Goal: Information Seeking & Learning: Learn about a topic

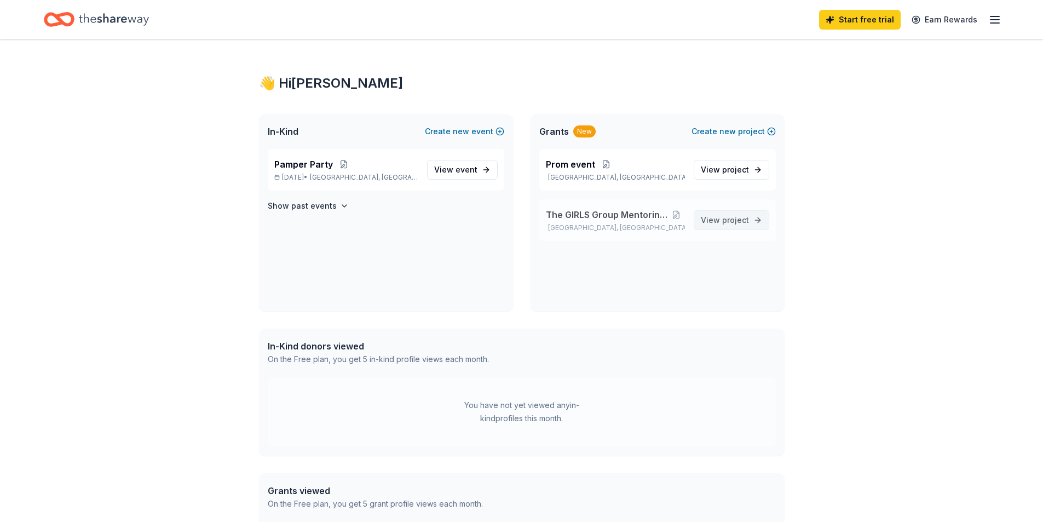
click at [738, 221] on span "project" at bounding box center [735, 219] width 27 height 9
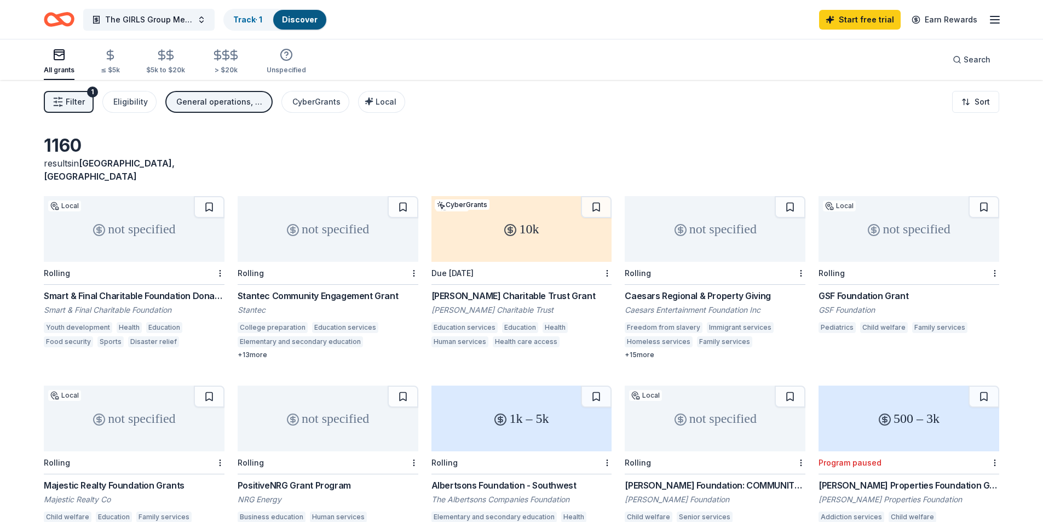
click at [519, 222] on div "10k" at bounding box center [521, 229] width 181 height 66
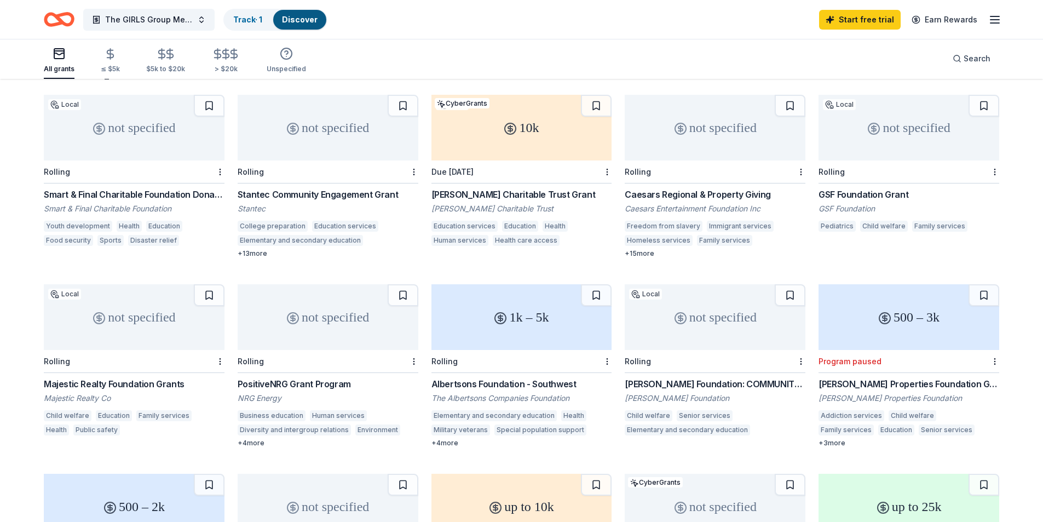
scroll to position [612, 0]
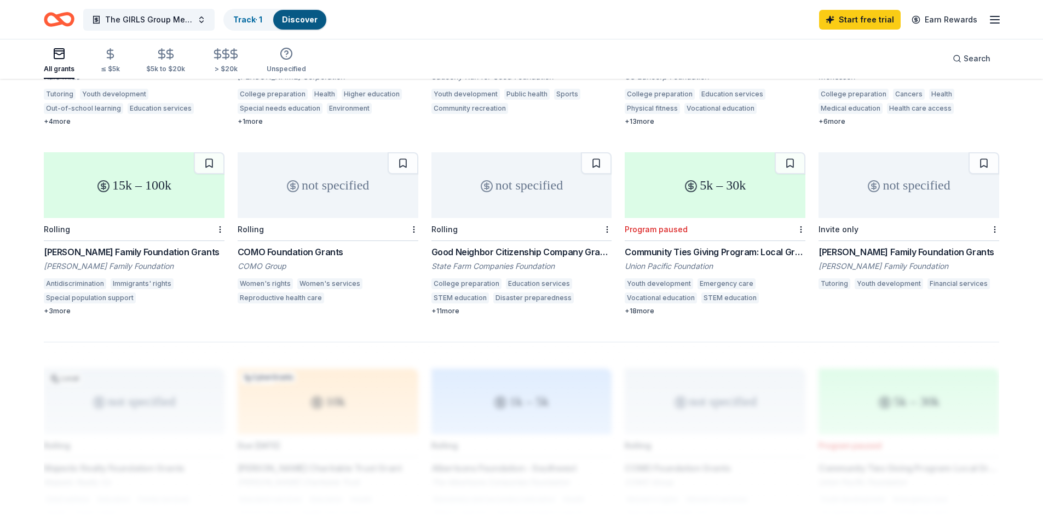
click at [862, 245] on div "Webb Family Foundation Grants" at bounding box center [909, 251] width 181 height 13
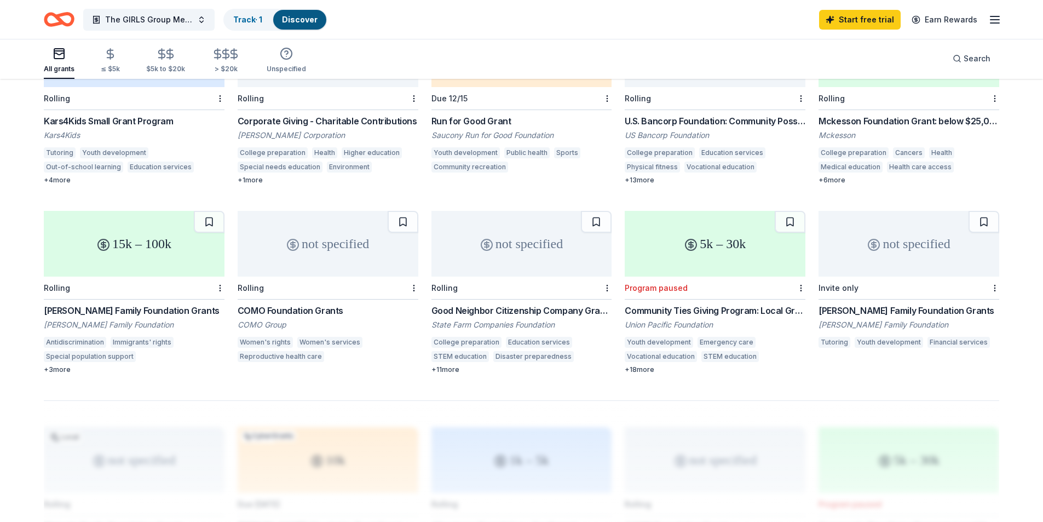
scroll to position [0, 0]
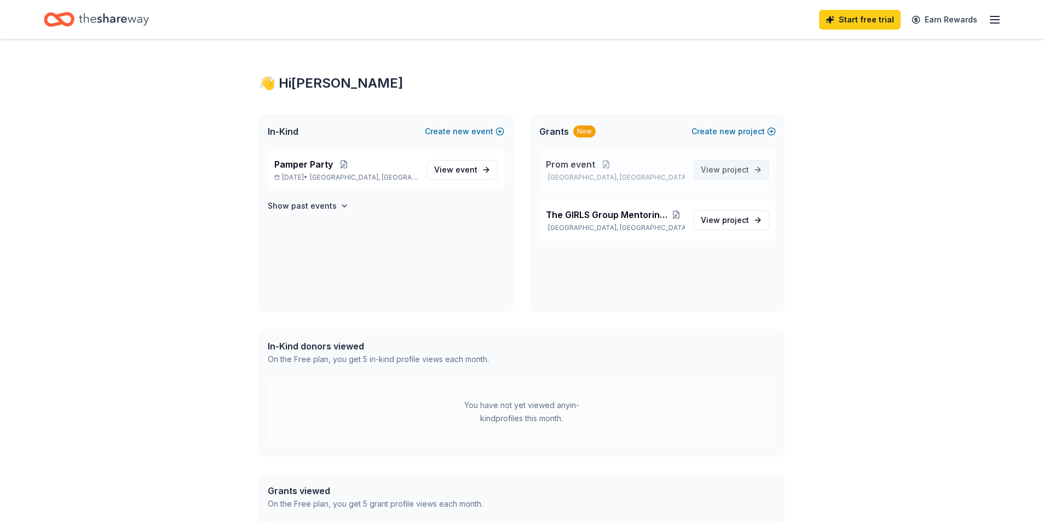
click at [717, 167] on span "View project" at bounding box center [725, 169] width 48 height 13
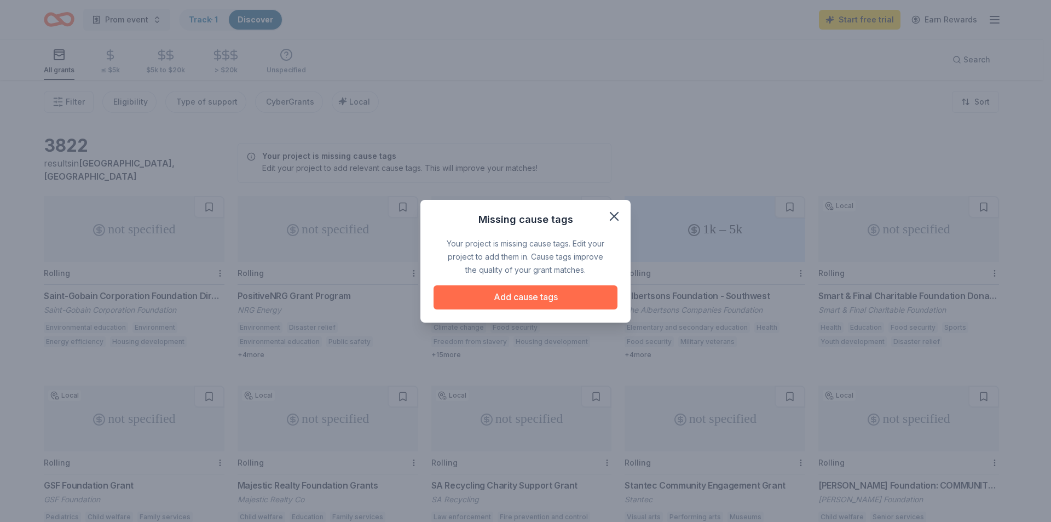
click at [569, 298] on button "Add cause tags" at bounding box center [526, 297] width 184 height 24
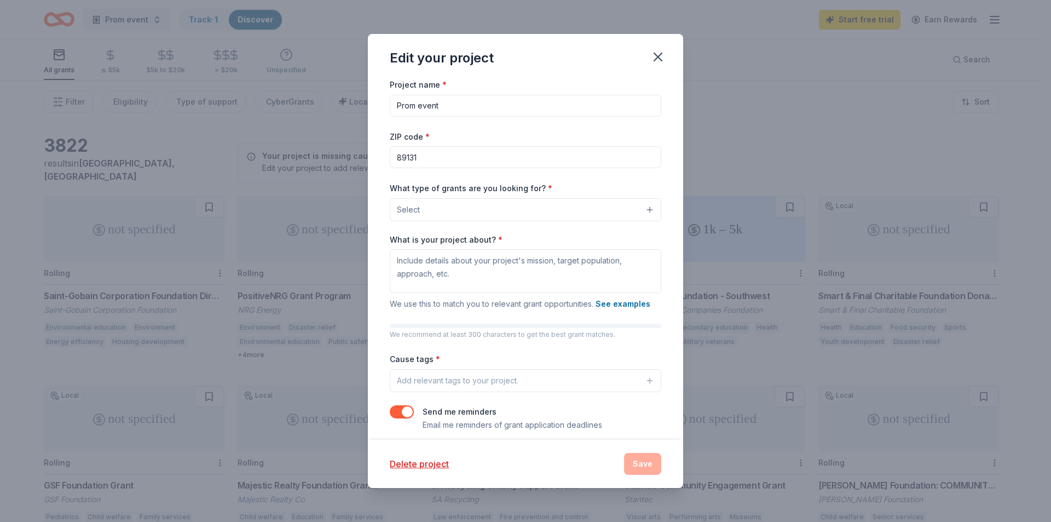
click at [640, 209] on button "Select" at bounding box center [526, 209] width 272 height 23
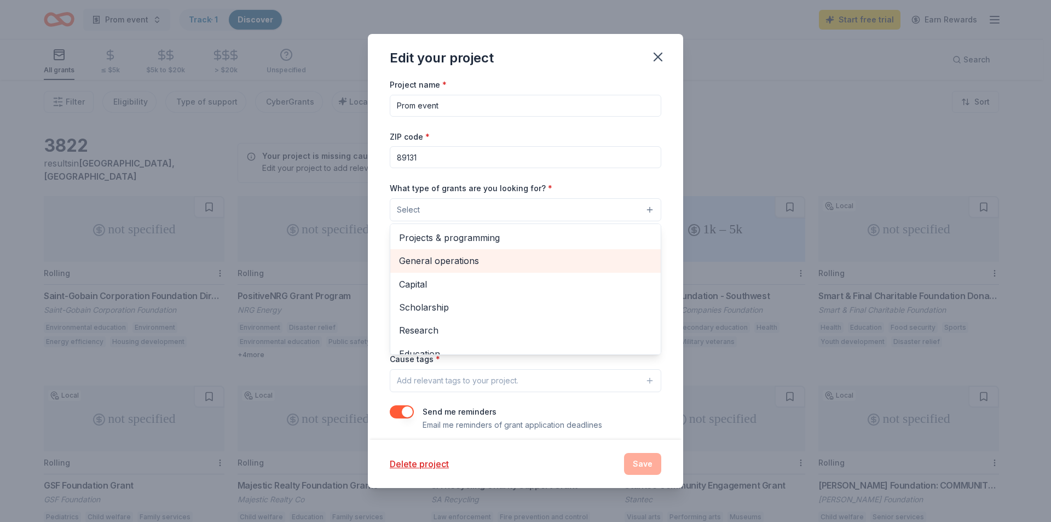
click at [588, 259] on span "General operations" at bounding box center [525, 261] width 253 height 14
click at [653, 184] on div "What type of grants are you looking for? * General operations Projects & progra…" at bounding box center [526, 201] width 272 height 41
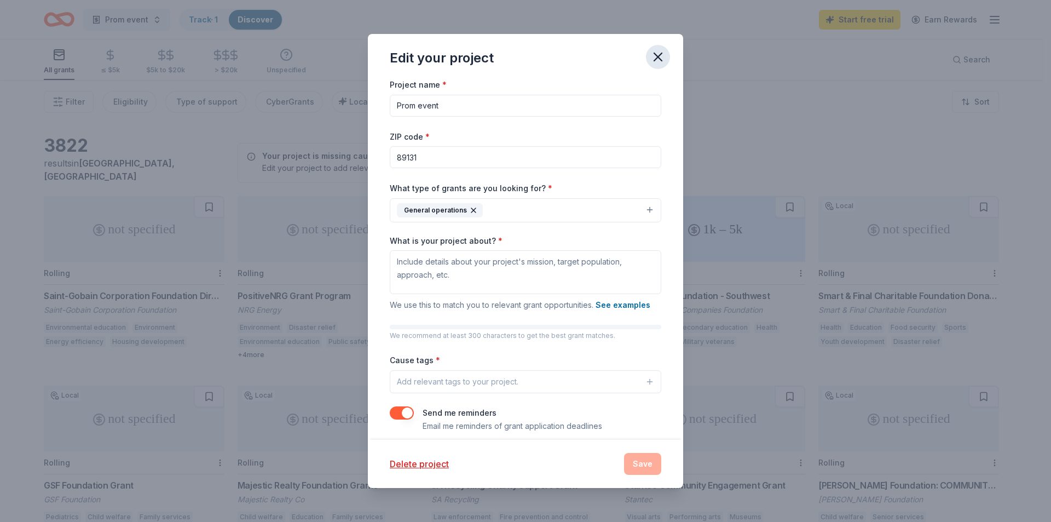
click at [664, 60] on icon "button" at bounding box center [657, 56] width 15 height 15
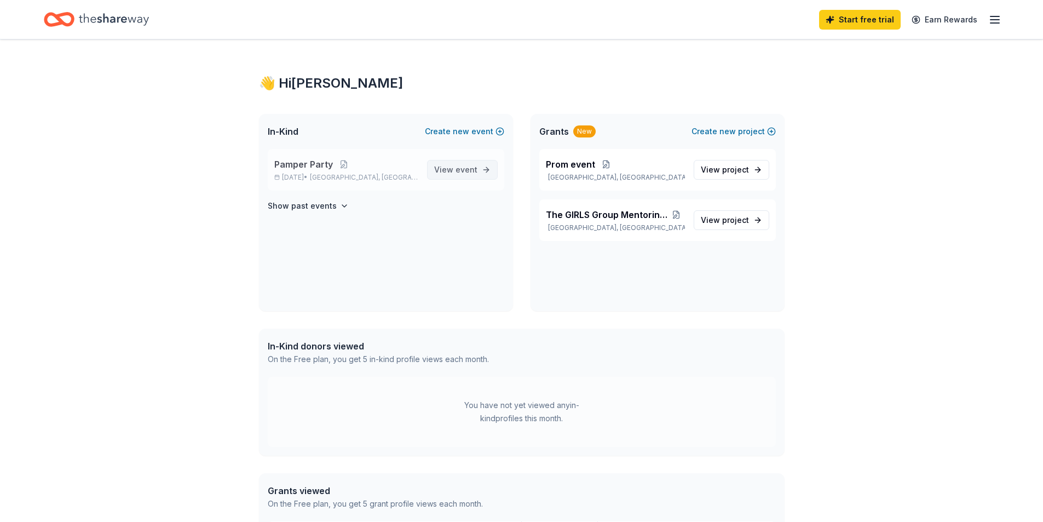
click at [447, 170] on span "View event" at bounding box center [455, 169] width 43 height 13
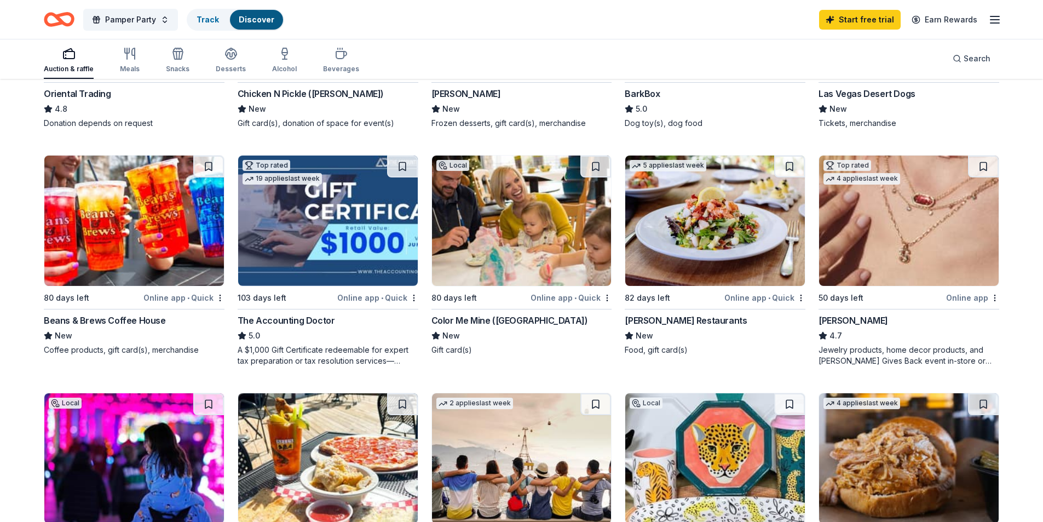
scroll to position [767, 0]
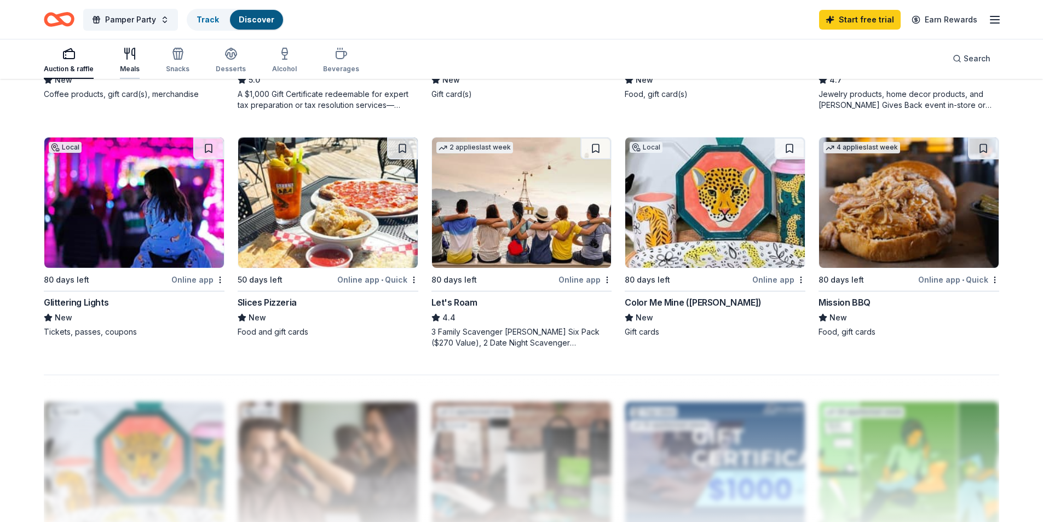
click at [130, 65] on div "Meals" at bounding box center [130, 69] width 20 height 9
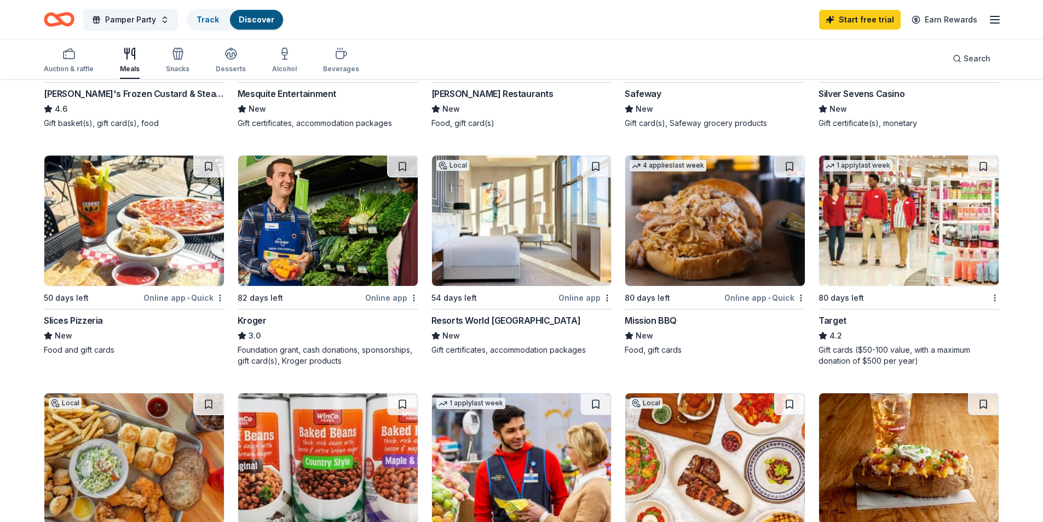
scroll to position [767, 0]
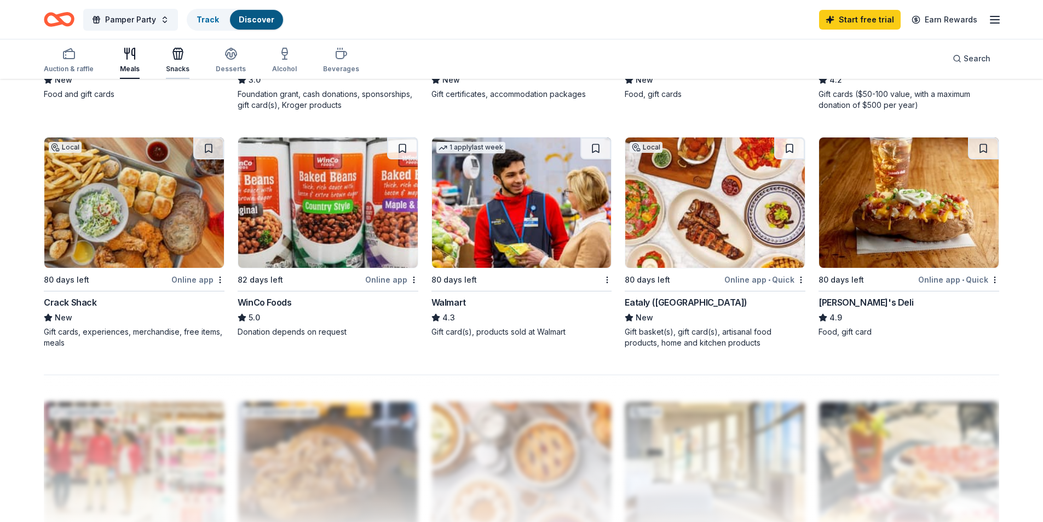
click at [172, 64] on div "Snacks" at bounding box center [178, 60] width 24 height 26
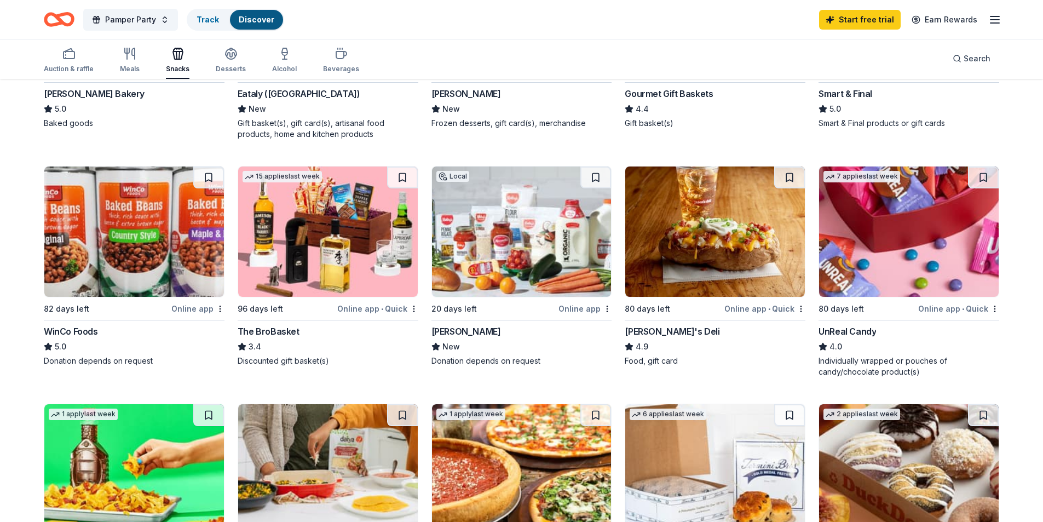
scroll to position [767, 0]
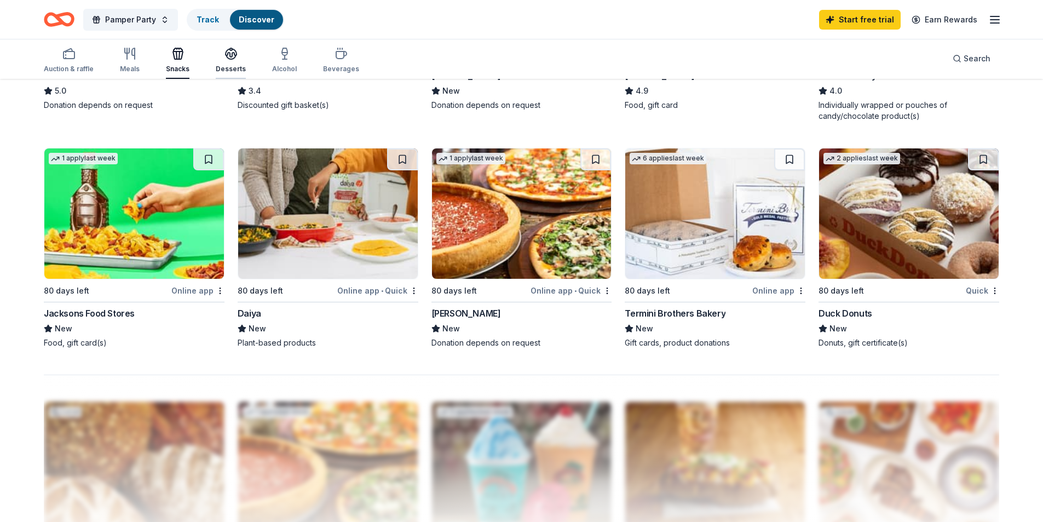
click at [221, 65] on div "Desserts" at bounding box center [231, 69] width 30 height 9
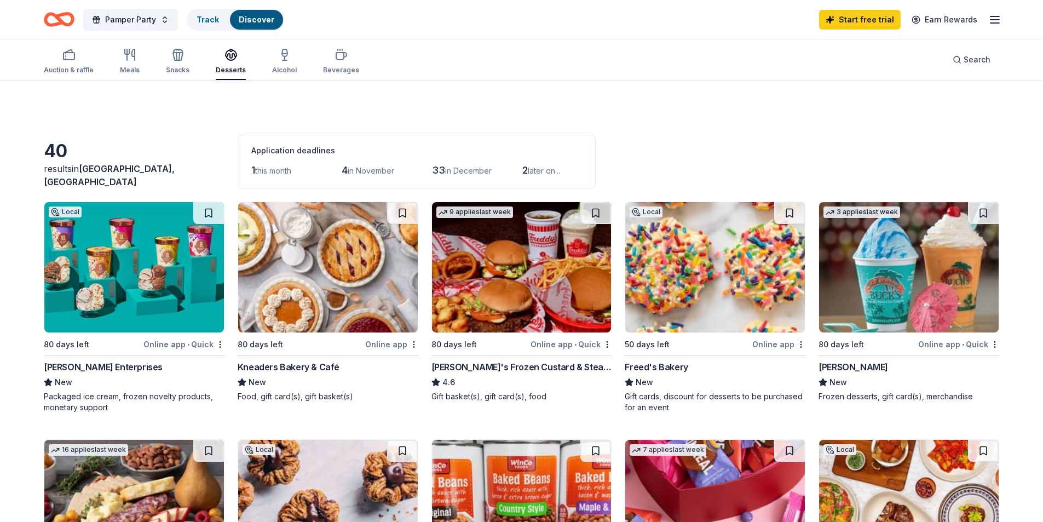
scroll to position [256, 0]
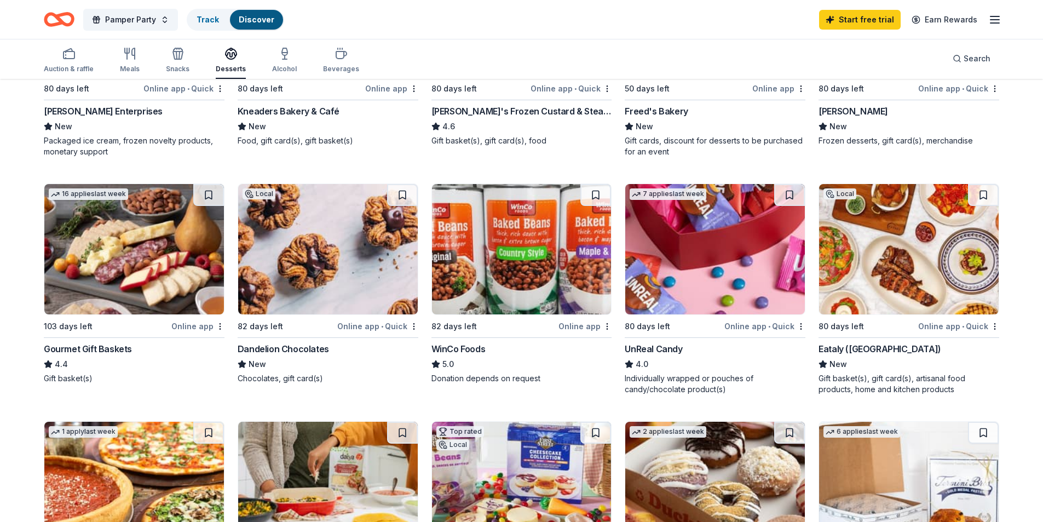
click at [363, 323] on div "Online app • Quick" at bounding box center [377, 326] width 81 height 14
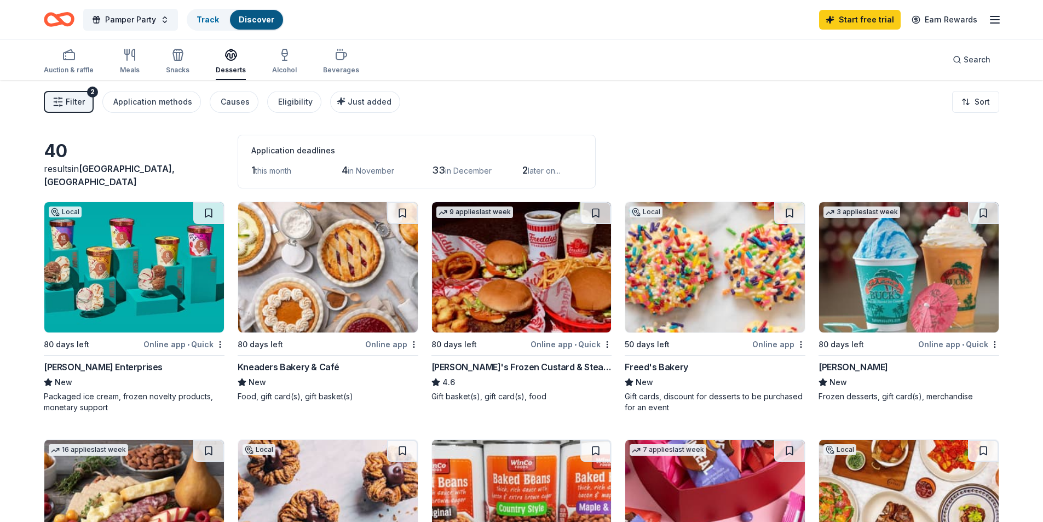
click at [716, 314] on img at bounding box center [715, 267] width 180 height 130
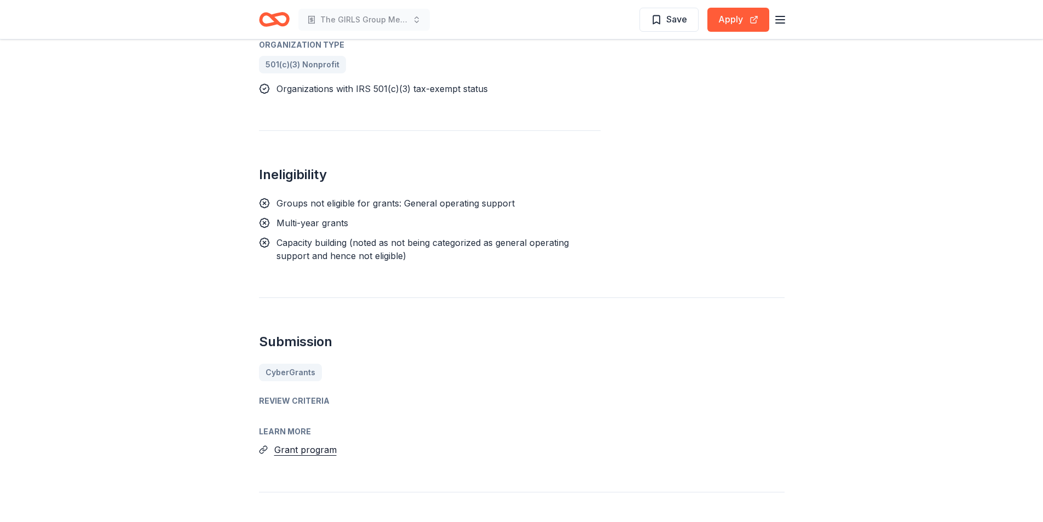
scroll to position [1022, 0]
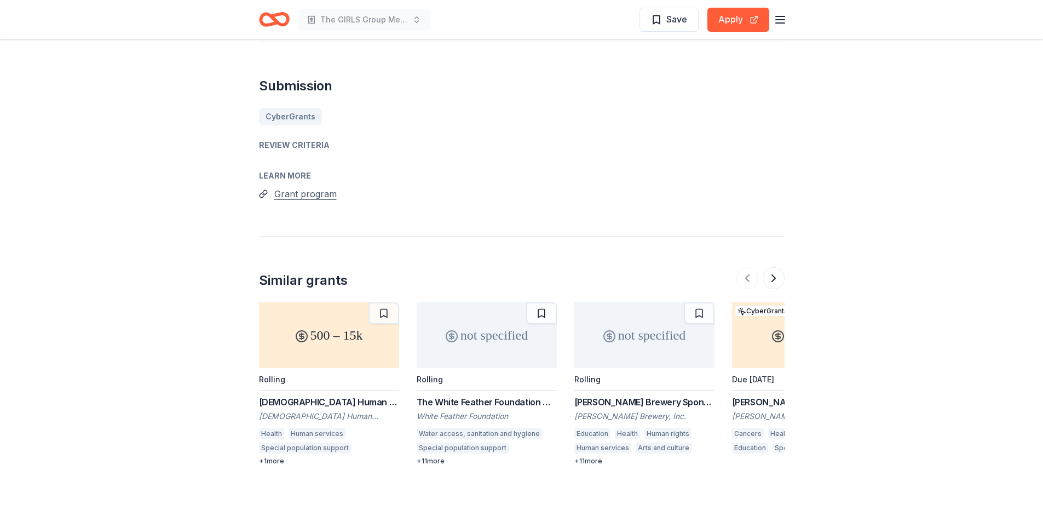
click at [311, 187] on button "Grant program" at bounding box center [305, 194] width 62 height 14
click at [773, 267] on button at bounding box center [774, 278] width 22 height 22
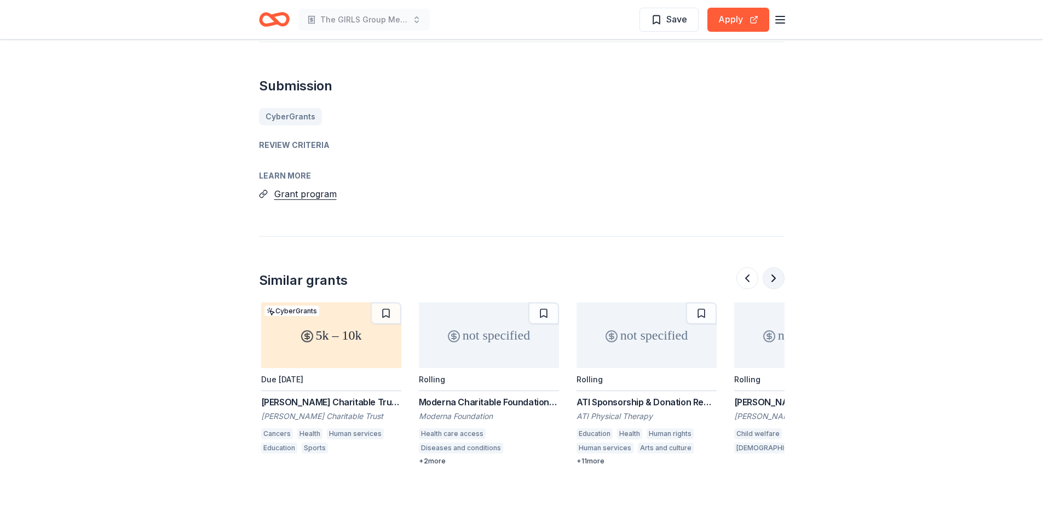
scroll to position [0, 473]
click at [773, 267] on button at bounding box center [774, 278] width 22 height 22
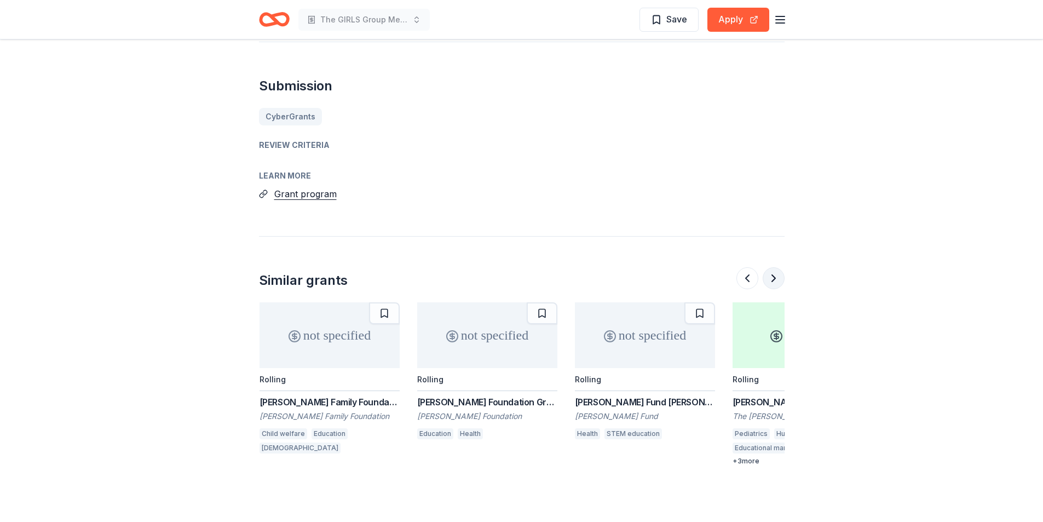
scroll to position [0, 946]
click at [773, 267] on button at bounding box center [774, 278] width 22 height 22
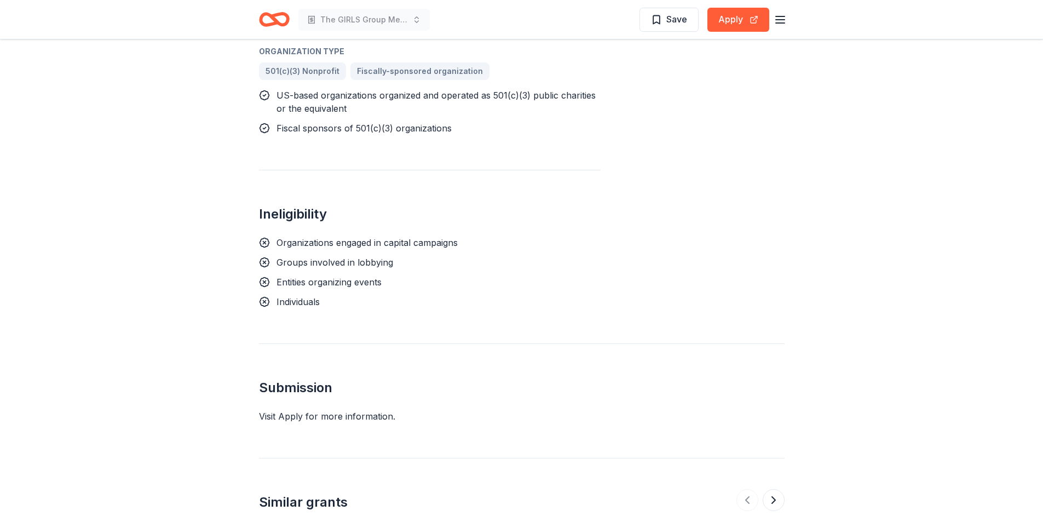
scroll to position [1022, 0]
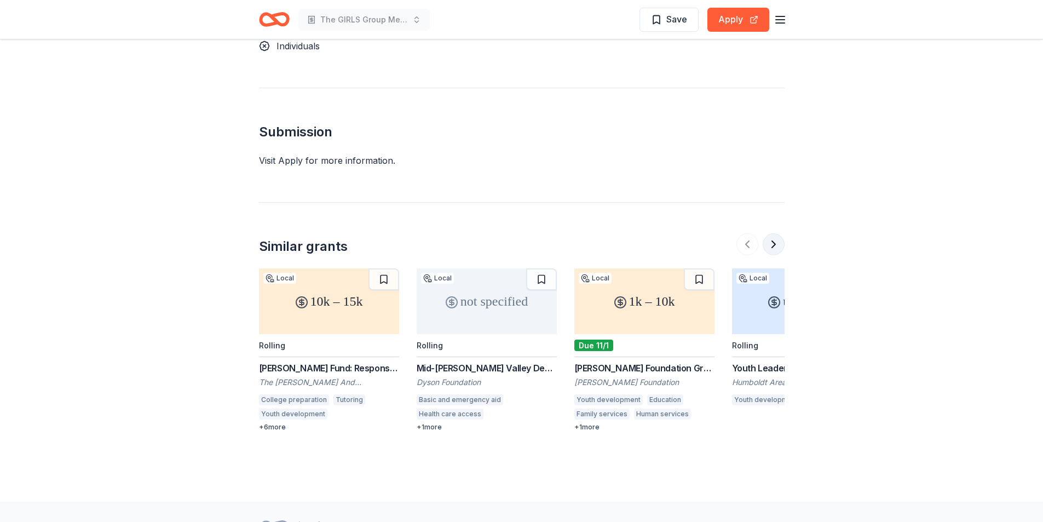
click at [770, 233] on button at bounding box center [774, 244] width 22 height 22
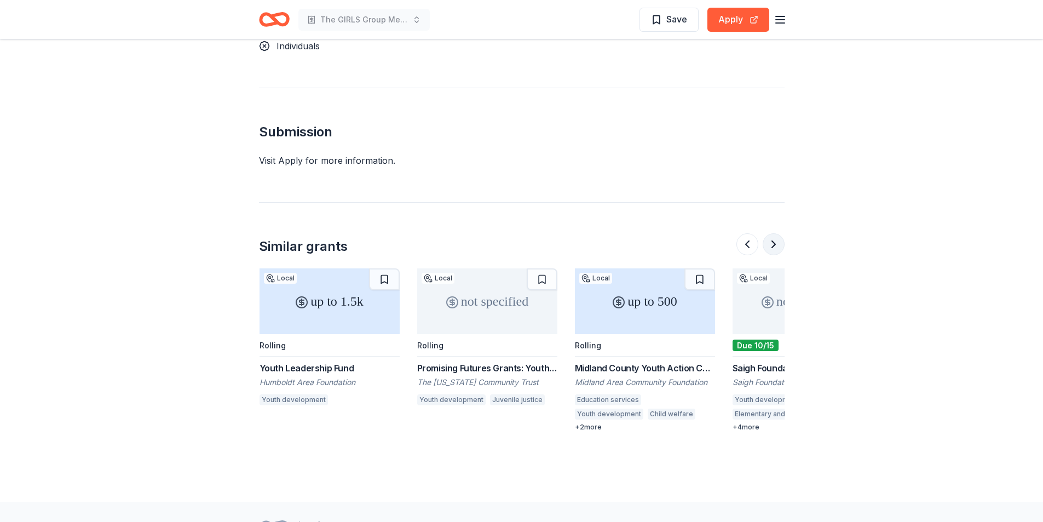
scroll to position [0, 473]
click at [770, 233] on button at bounding box center [774, 244] width 22 height 22
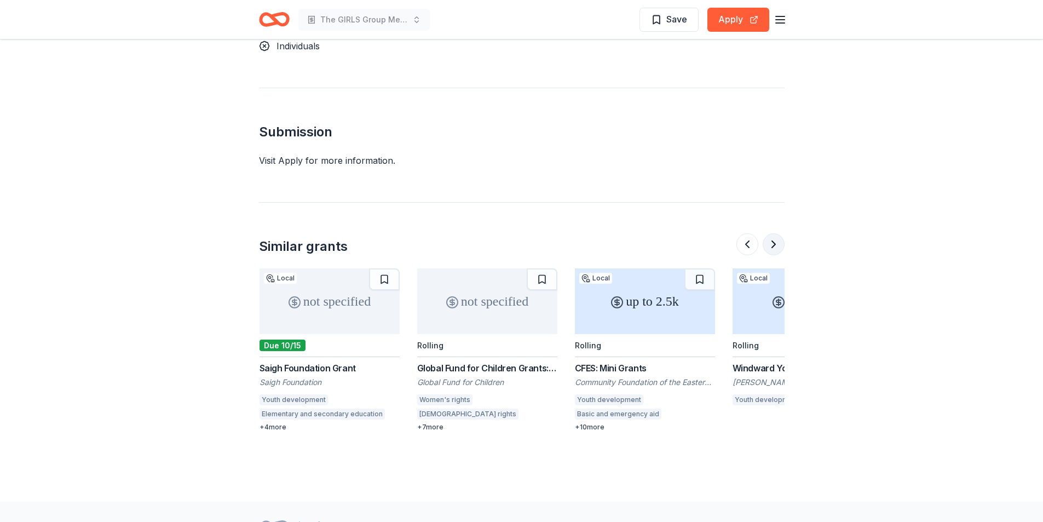
scroll to position [0, 946]
click at [770, 233] on button at bounding box center [774, 244] width 22 height 22
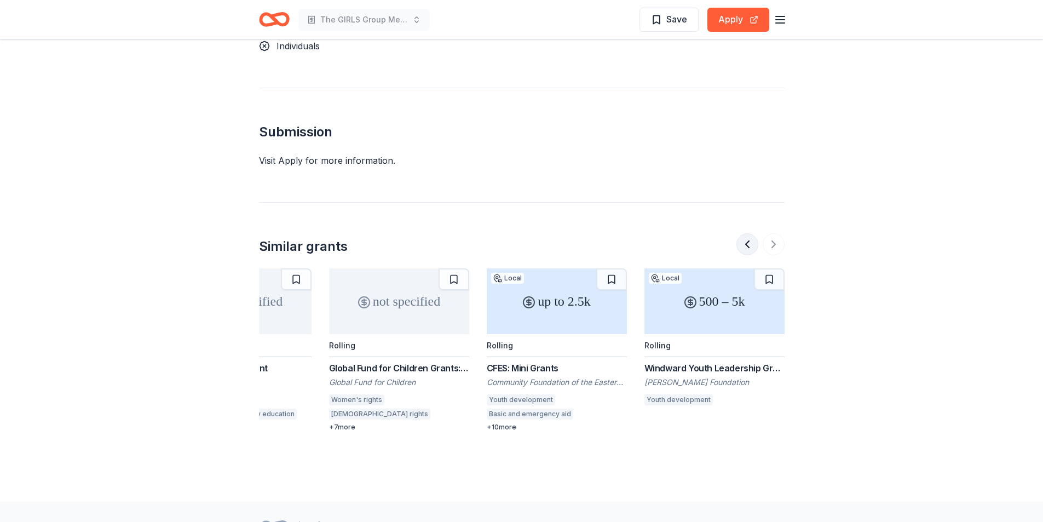
click at [743, 233] on button at bounding box center [747, 244] width 22 height 22
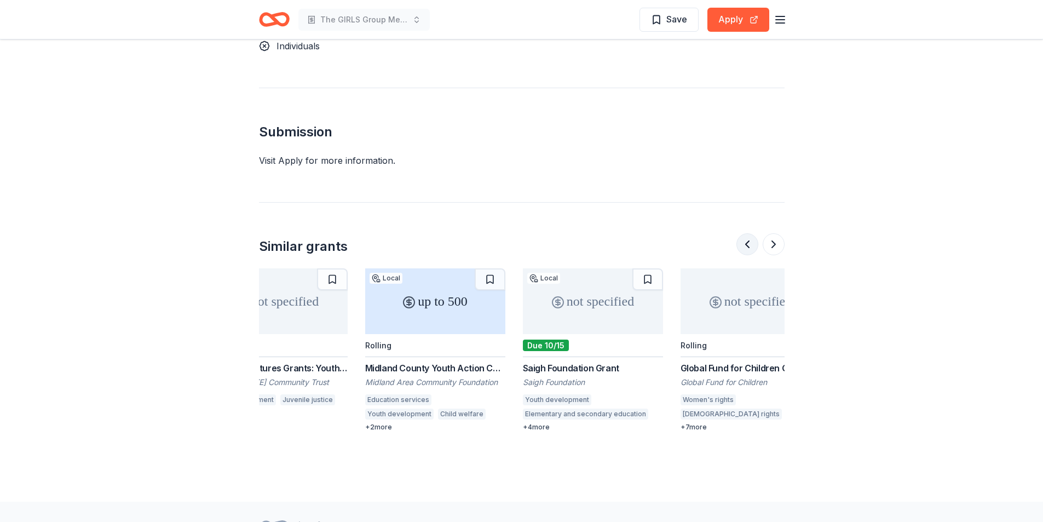
scroll to position [0, 631]
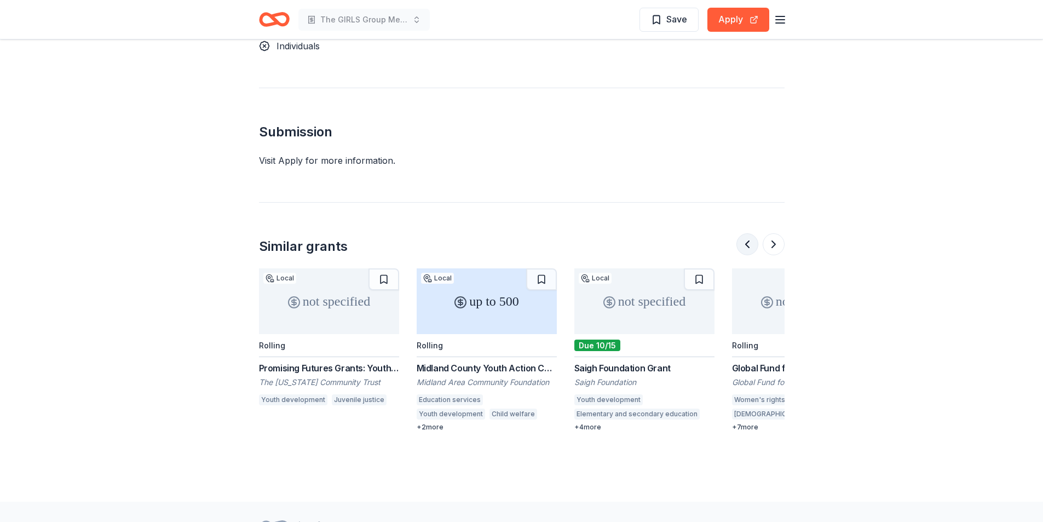
click at [743, 233] on button at bounding box center [747, 244] width 22 height 22
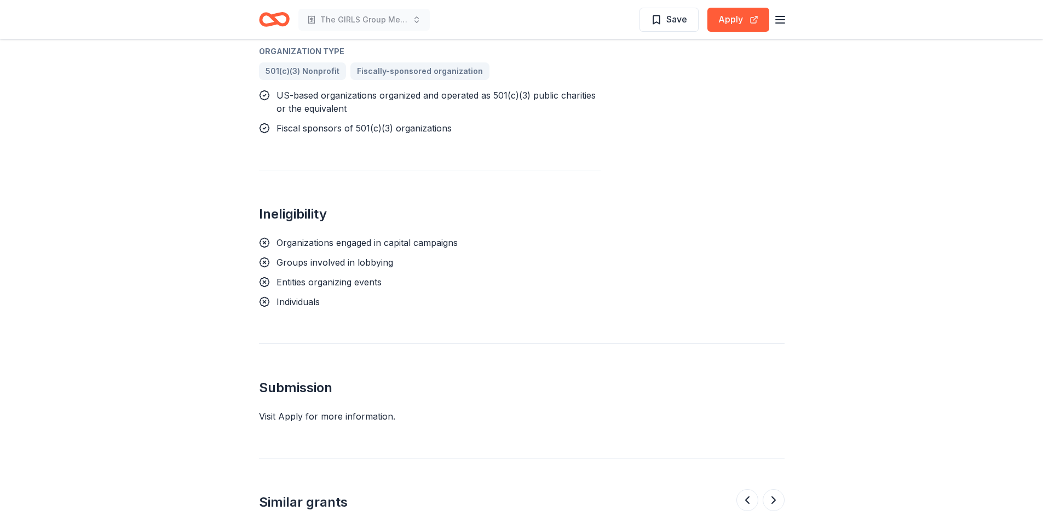
scroll to position [1022, 0]
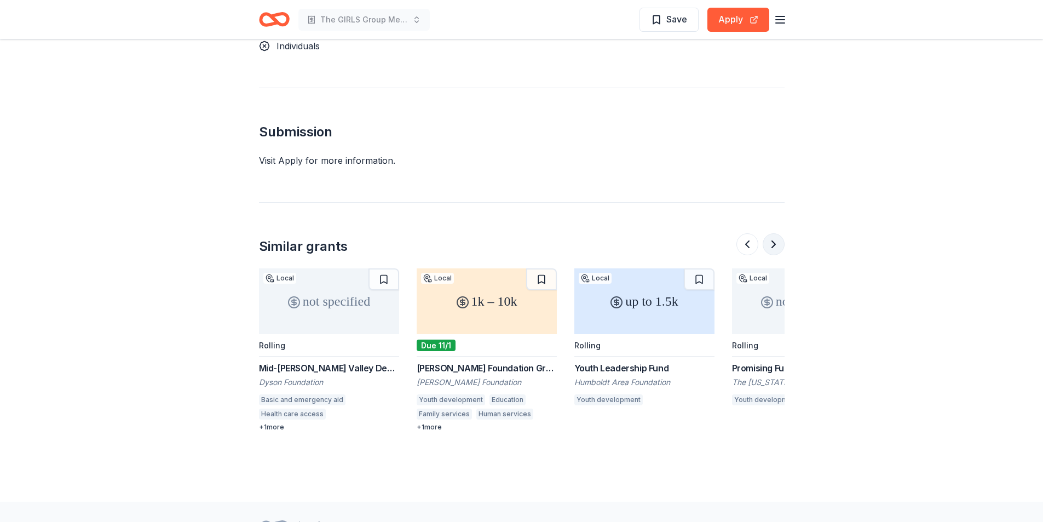
click at [774, 233] on button at bounding box center [774, 244] width 22 height 22
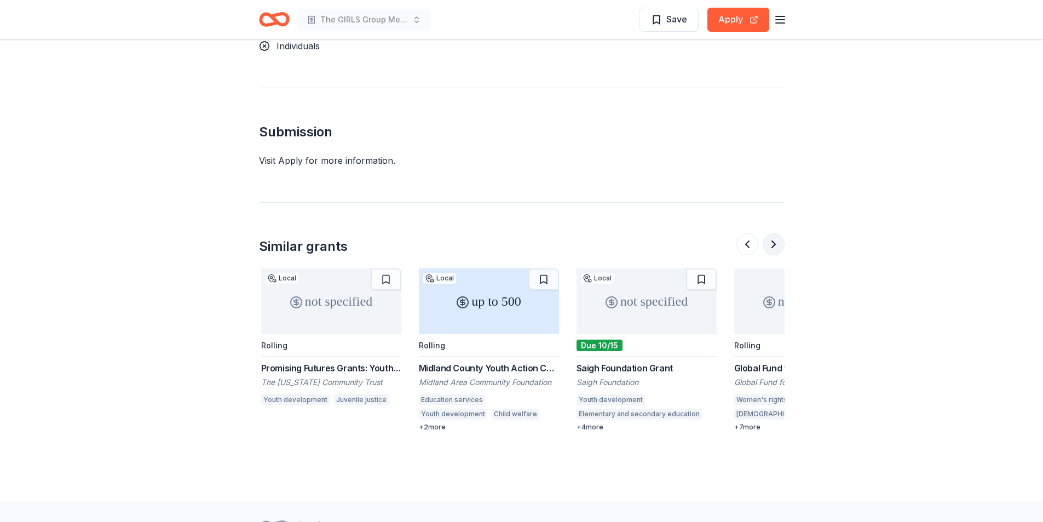
scroll to position [0, 631]
click at [774, 233] on button at bounding box center [774, 244] width 22 height 22
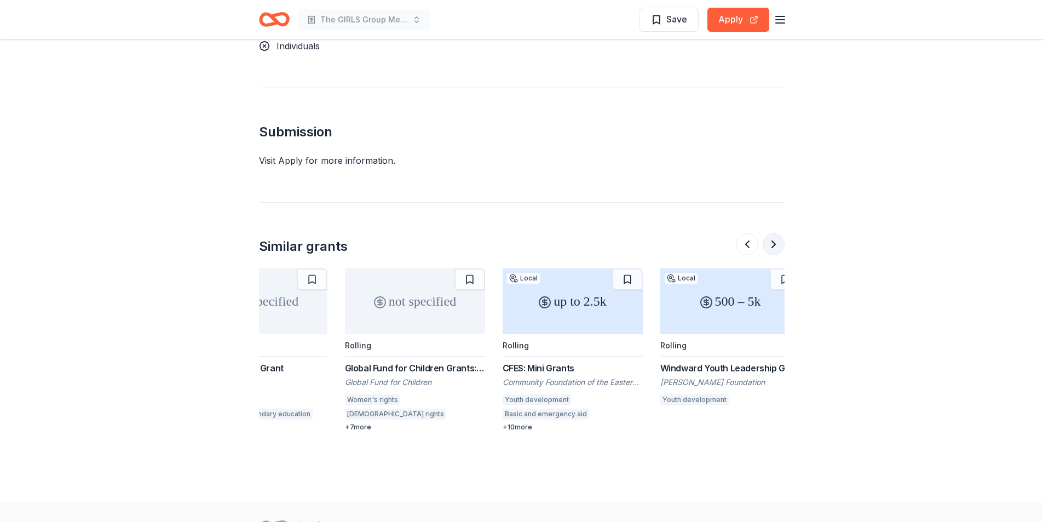
scroll to position [0, 1034]
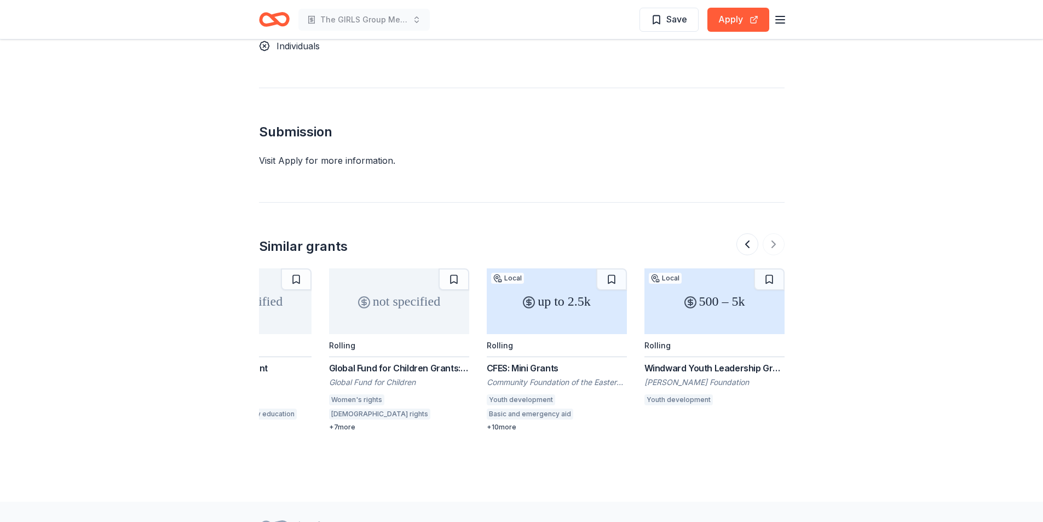
click at [524, 361] on div "CFES: Mini Grants" at bounding box center [557, 367] width 140 height 13
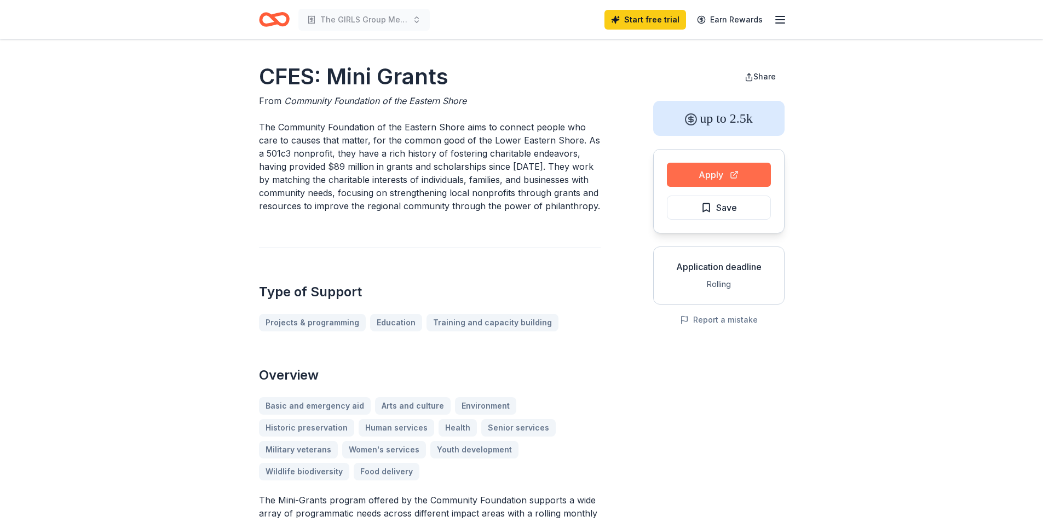
click at [696, 174] on button "Apply" at bounding box center [719, 175] width 104 height 24
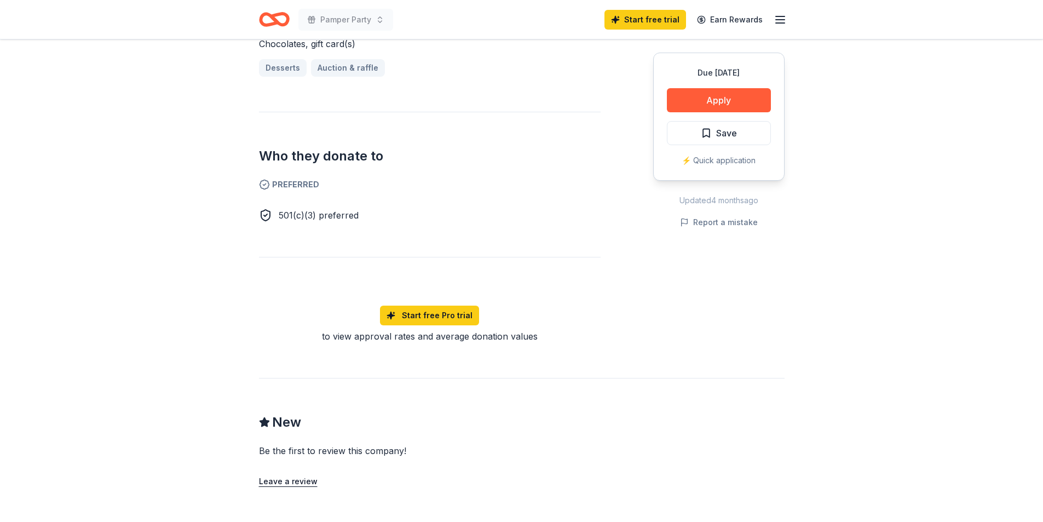
scroll to position [256, 0]
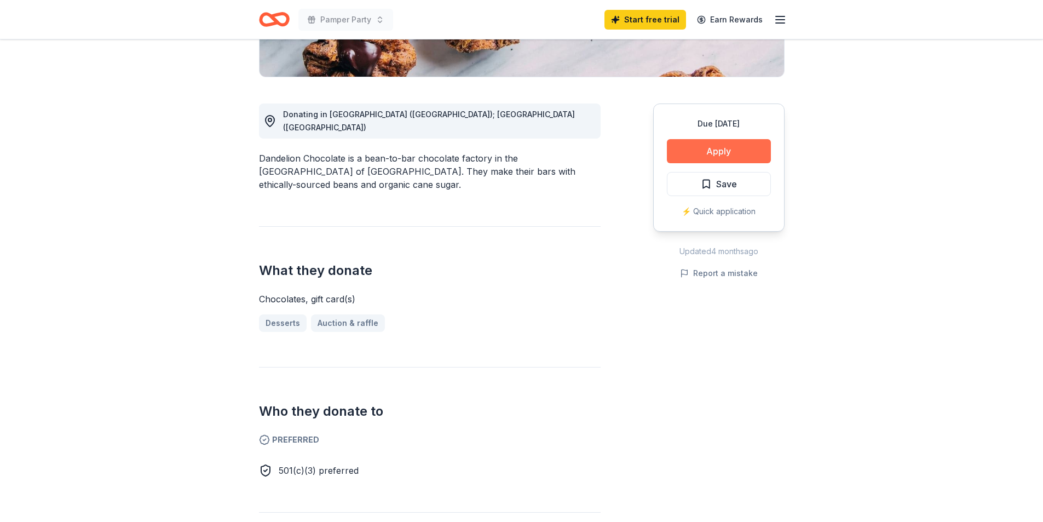
click at [729, 148] on button "Apply" at bounding box center [719, 151] width 104 height 24
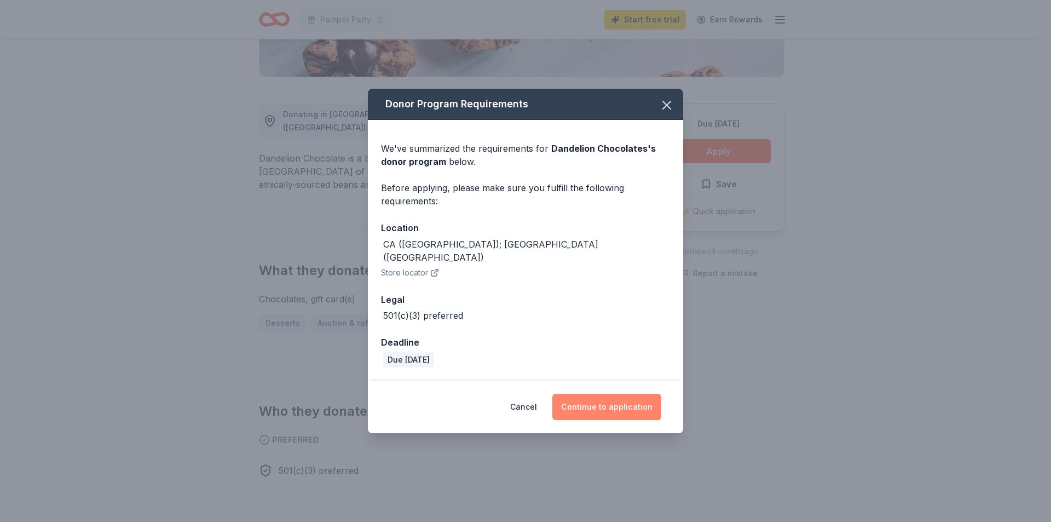
click at [615, 395] on button "Continue to application" at bounding box center [606, 407] width 109 height 26
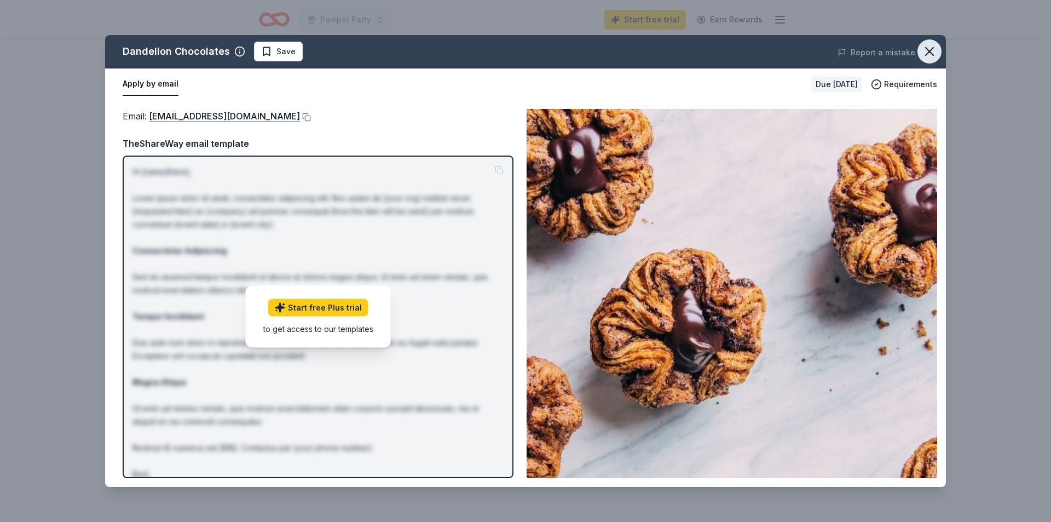
click at [929, 55] on icon "button" at bounding box center [929, 51] width 15 height 15
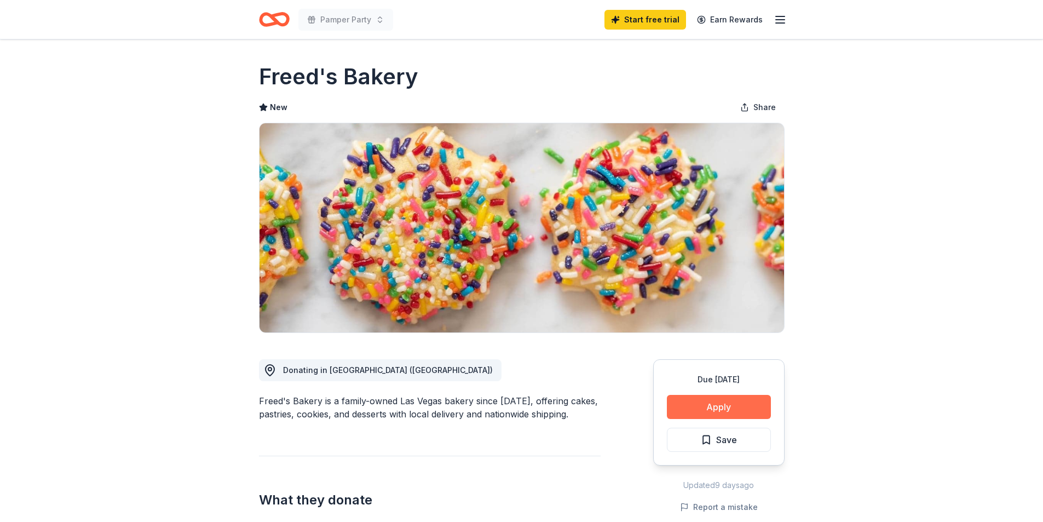
click at [719, 406] on button "Apply" at bounding box center [719, 407] width 104 height 24
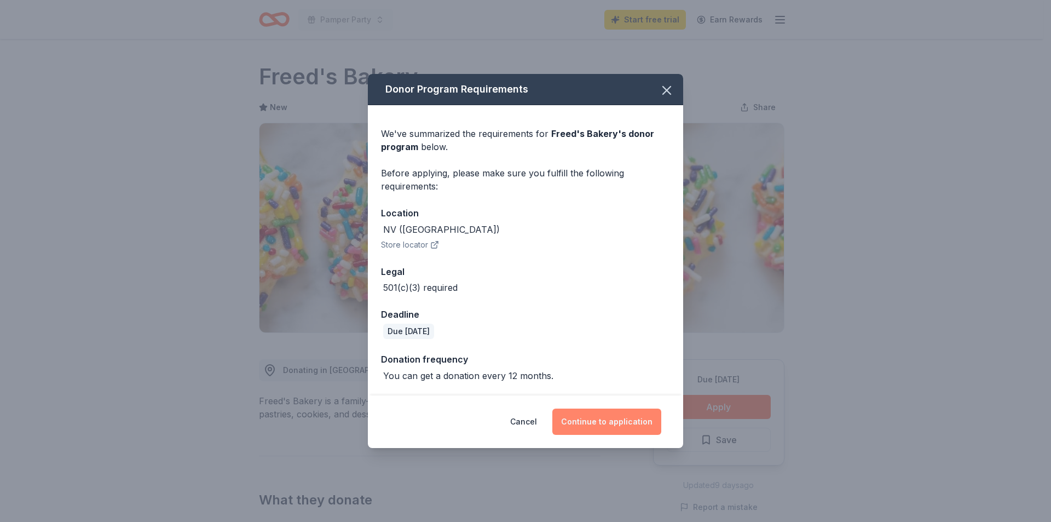
click at [637, 428] on button "Continue to application" at bounding box center [606, 421] width 109 height 26
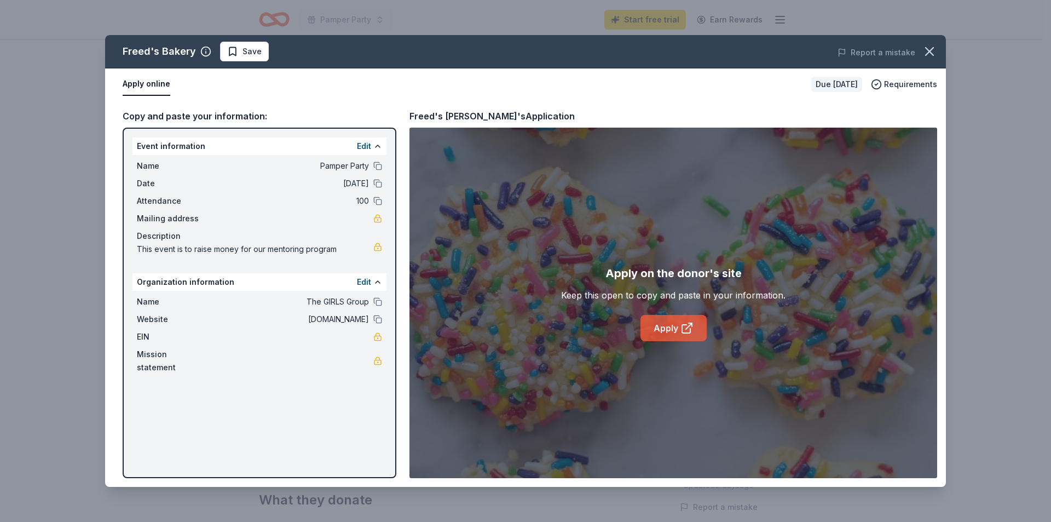
click at [658, 333] on link "Apply" at bounding box center [674, 328] width 66 height 26
